Goal: Navigation & Orientation: Find specific page/section

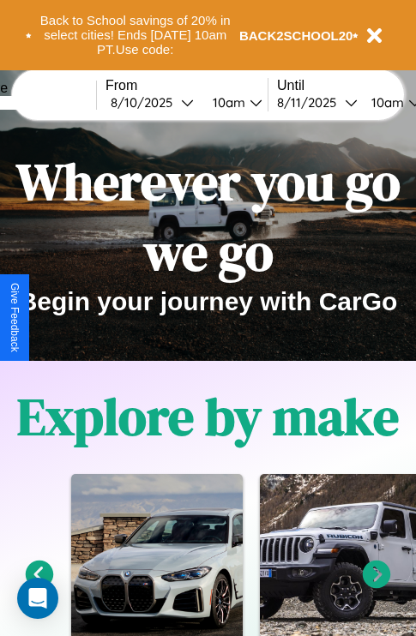
scroll to position [264, 0]
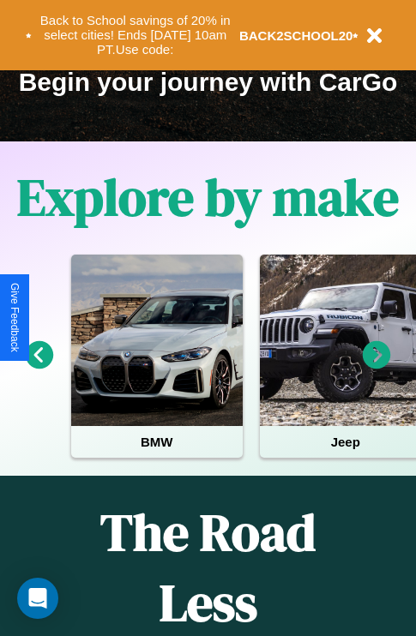
click at [376, 367] on icon at bounding box center [377, 355] width 28 height 28
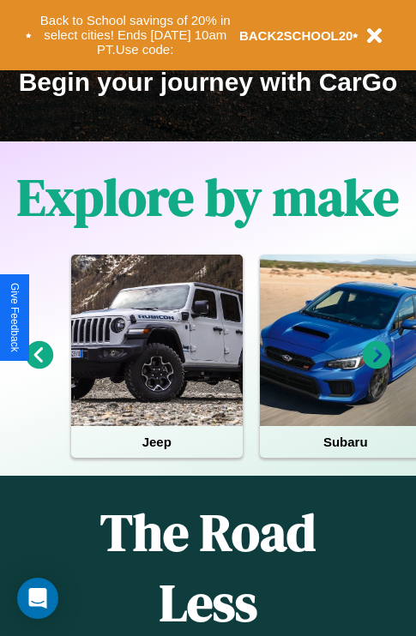
click at [376, 367] on icon at bounding box center [377, 355] width 28 height 28
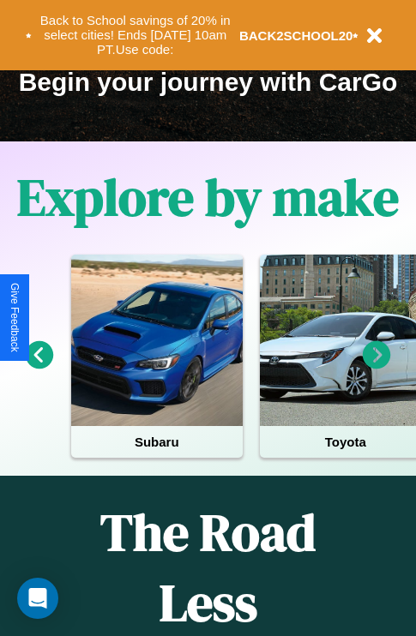
click at [376, 367] on icon at bounding box center [377, 355] width 28 height 28
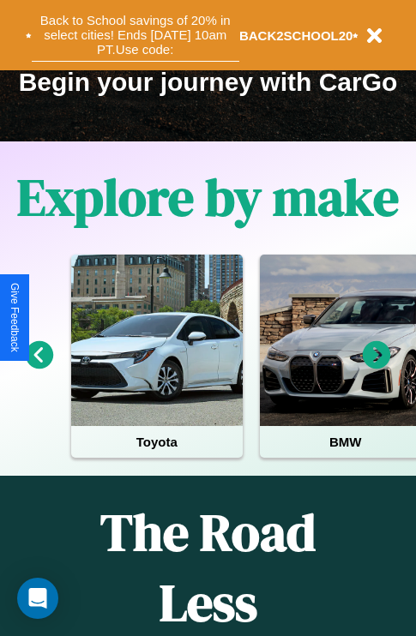
click at [135, 35] on button "Back to School savings of 20% in select cities! Ends [DATE] 10am PT. Use code:" at bounding box center [136, 35] width 208 height 53
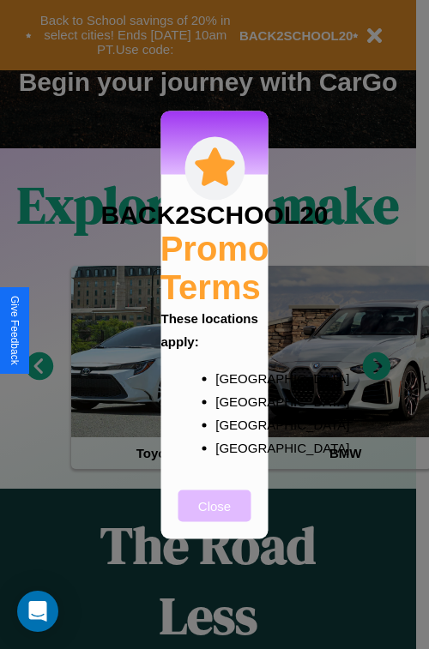
click at [214, 517] on button "Close" at bounding box center [214, 506] width 73 height 32
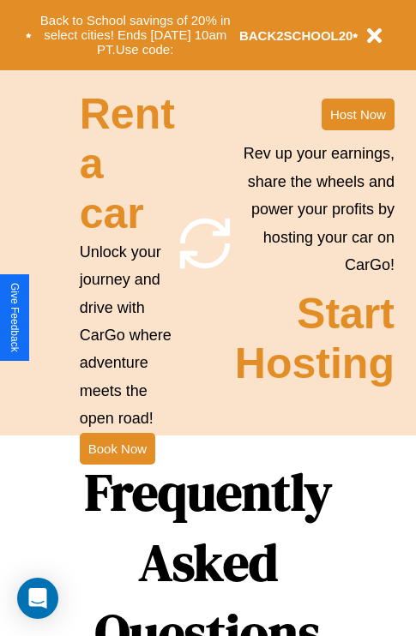
scroll to position [1670, 0]
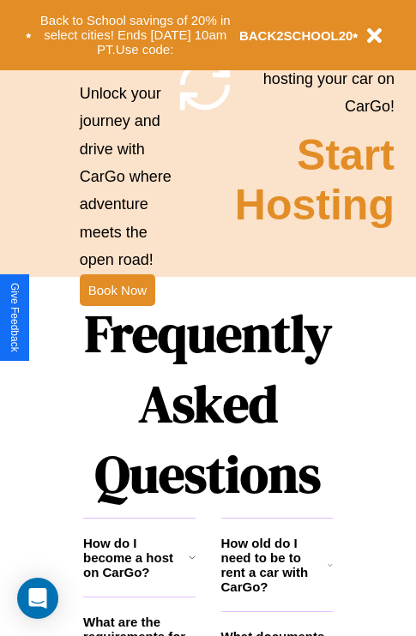
click at [117, 318] on h1 "Frequently Asked Questions" at bounding box center [208, 404] width 250 height 228
